Goal: Transaction & Acquisition: Obtain resource

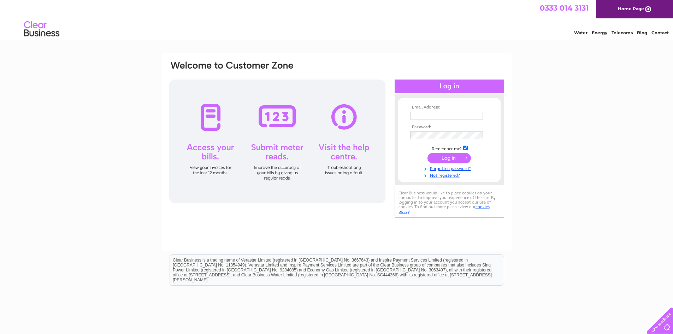
type input "johnreringlis@gmail.com"
click at [451, 158] on input "submit" at bounding box center [449, 158] width 43 height 10
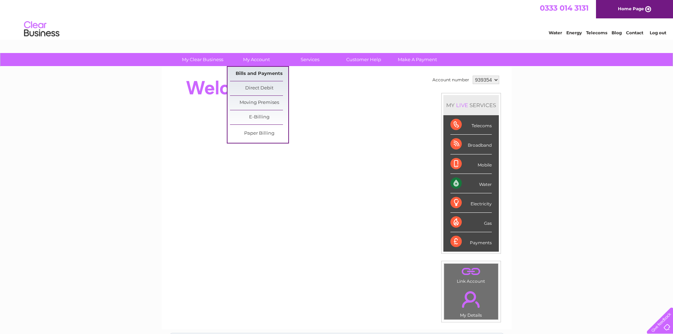
click at [265, 74] on link "Bills and Payments" at bounding box center [259, 74] width 58 height 14
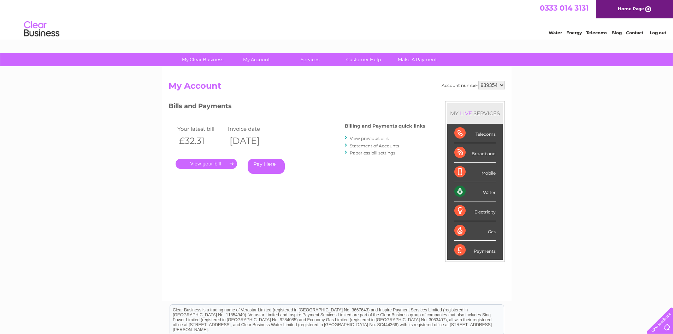
click at [223, 164] on link "." at bounding box center [206, 164] width 61 height 10
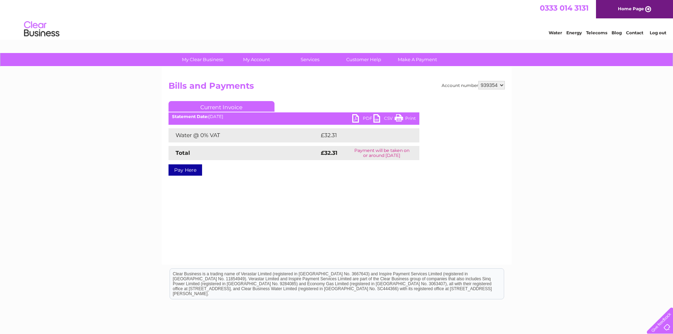
click at [354, 117] on link "PDF" at bounding box center [362, 119] width 21 height 10
click at [482, 86] on select "939354 974372 974374" at bounding box center [491, 85] width 27 height 8
select select "974372"
click at [478, 81] on select "939354 974372 974374" at bounding box center [491, 85] width 27 height 8
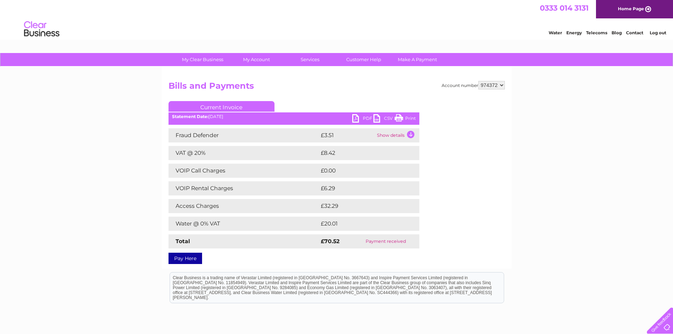
click at [498, 86] on select "939354 974372 974374" at bounding box center [491, 85] width 27 height 8
select select "974374"
click at [478, 81] on select "939354 974372 974374" at bounding box center [491, 85] width 27 height 8
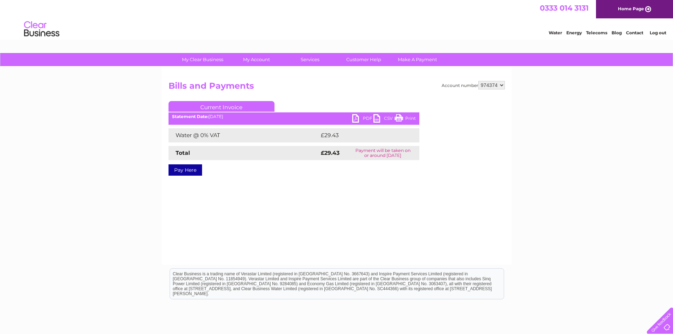
click at [354, 119] on link "PDF" at bounding box center [362, 119] width 21 height 10
click at [657, 32] on link "Log out" at bounding box center [658, 32] width 17 height 5
